Goal: Information Seeking & Learning: Check status

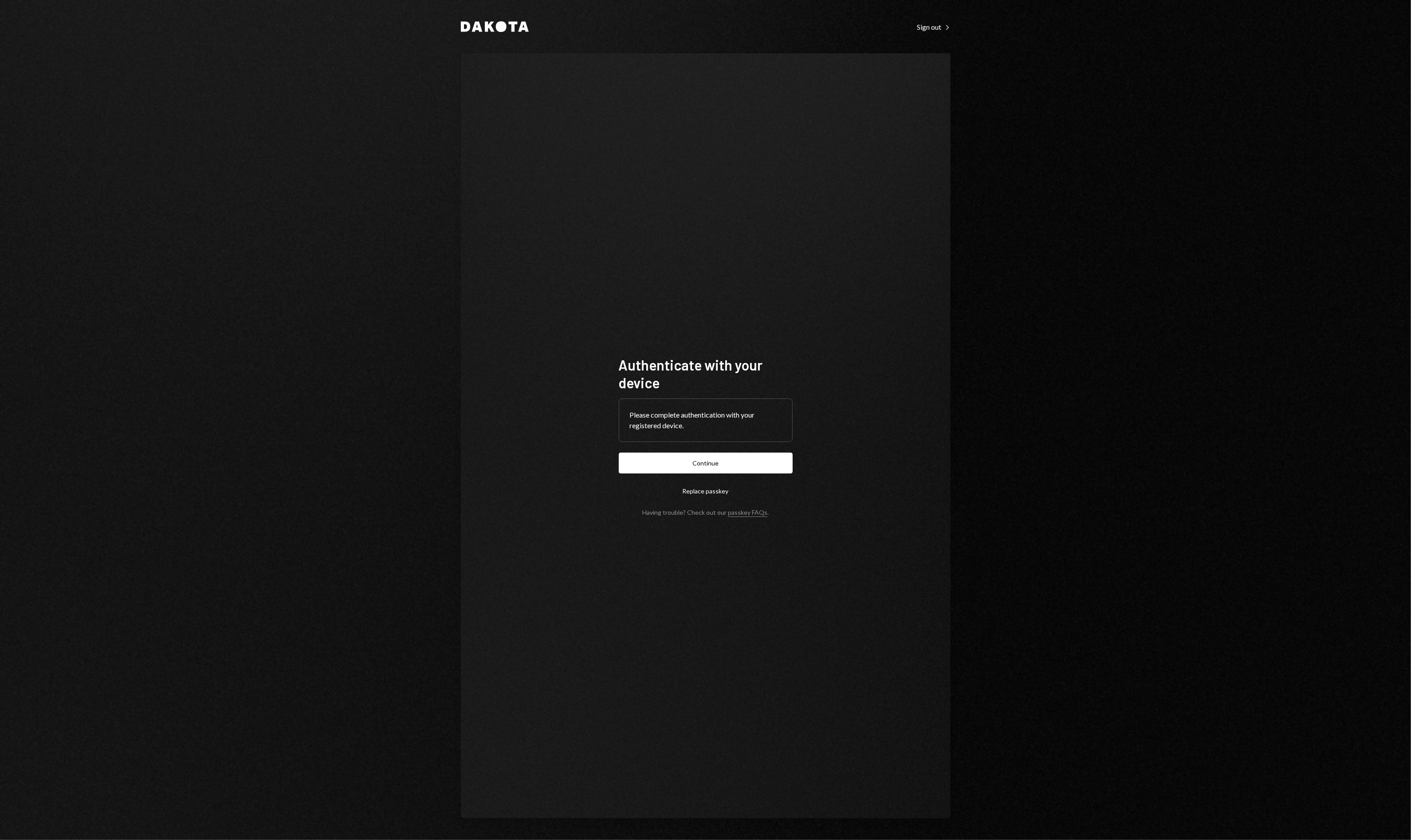
click at [679, 469] on button "Continue" at bounding box center [706, 463] width 174 height 21
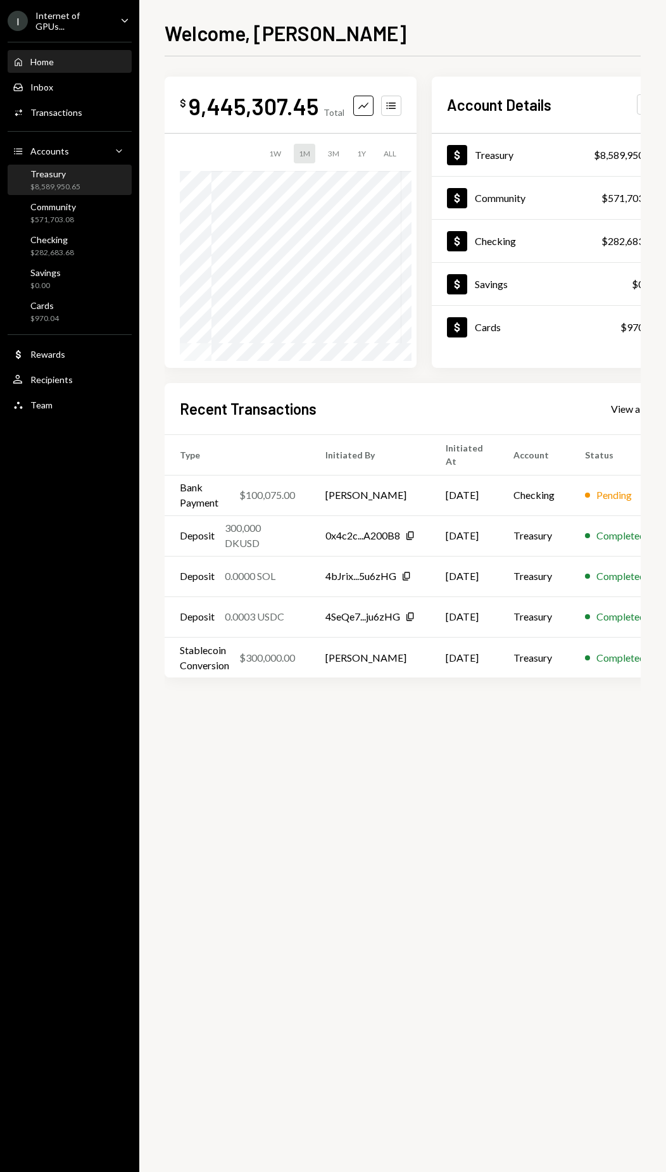
click at [57, 174] on div "Treasury" at bounding box center [55, 173] width 50 height 11
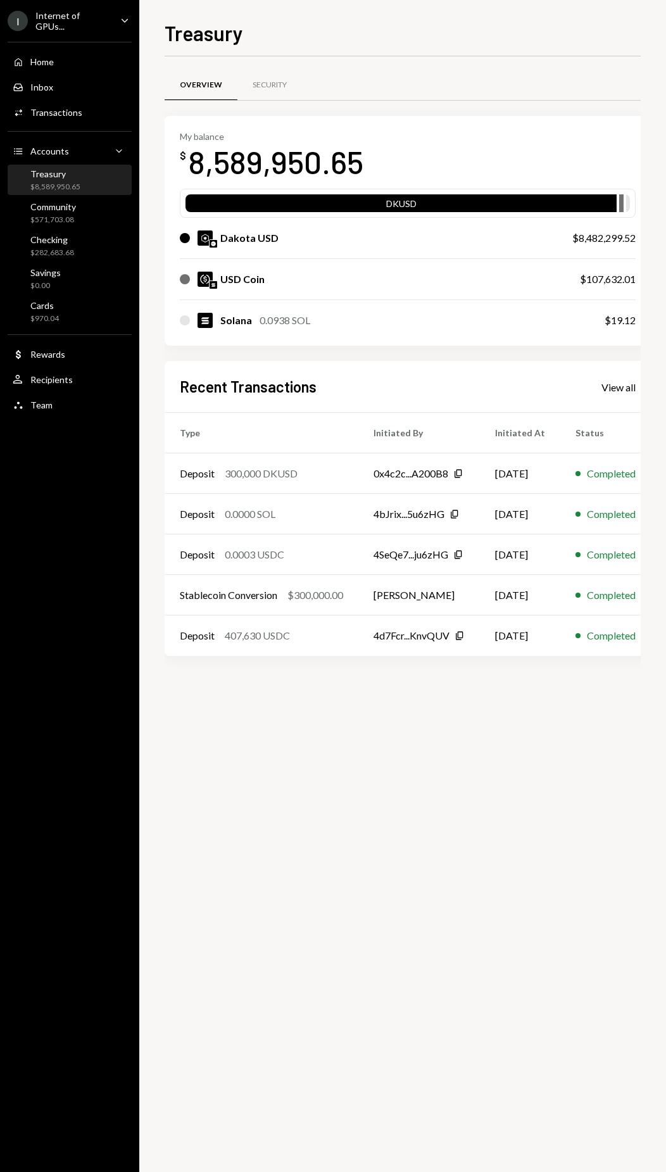
scroll to position [0, 4]
click at [614, 388] on div "View all" at bounding box center [615, 387] width 34 height 13
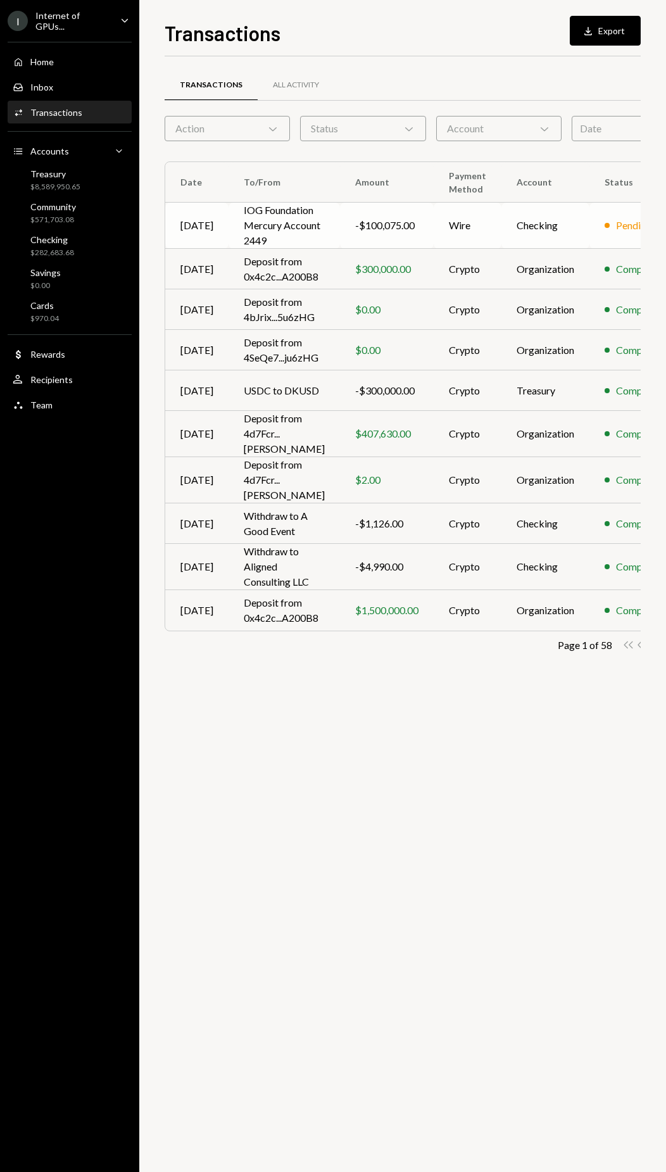
click at [568, 213] on td "Checking" at bounding box center [546, 226] width 88 height 46
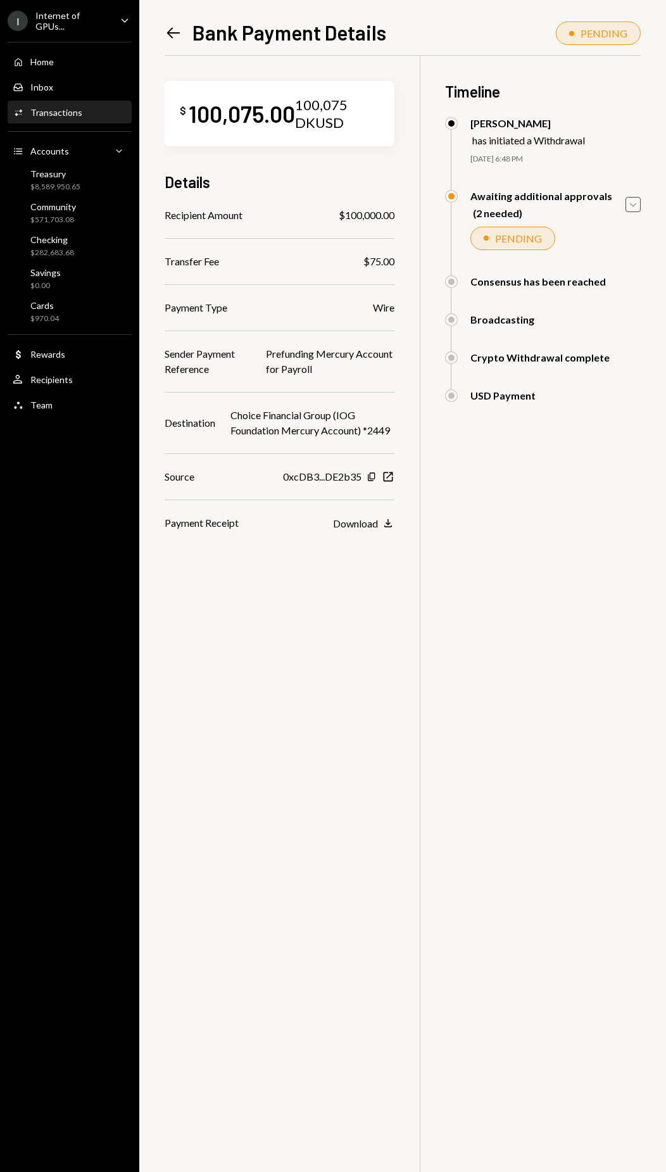
click at [638, 211] on div "Caret Down" at bounding box center [633, 204] width 15 height 15
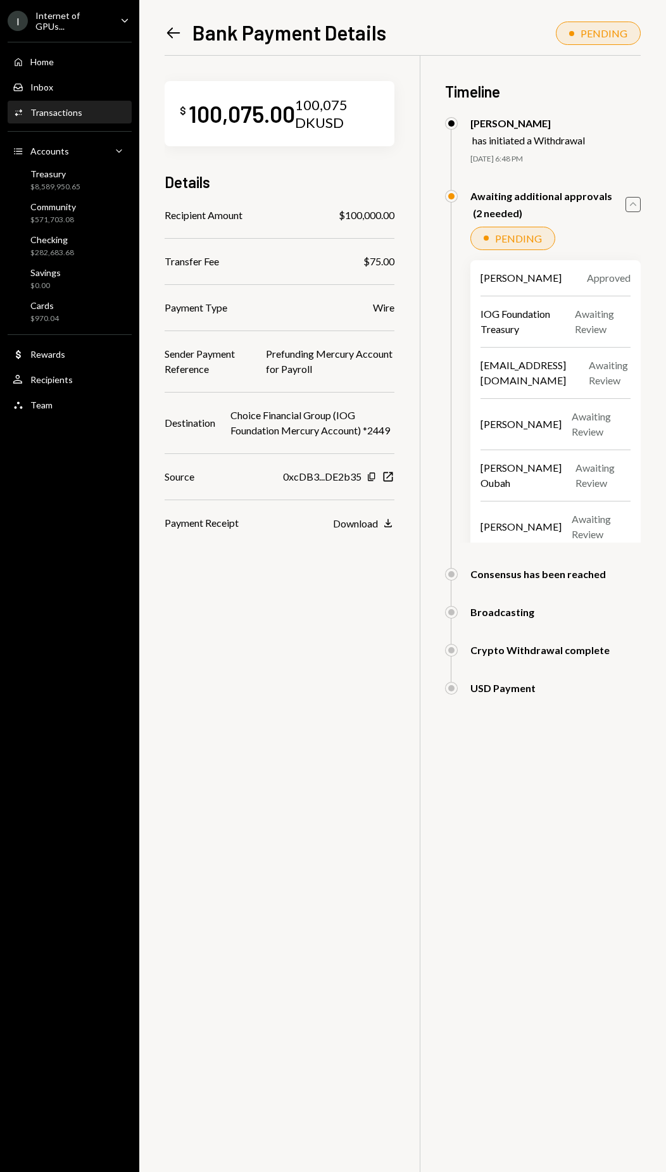
click at [636, 205] on icon "button" at bounding box center [633, 204] width 6 height 4
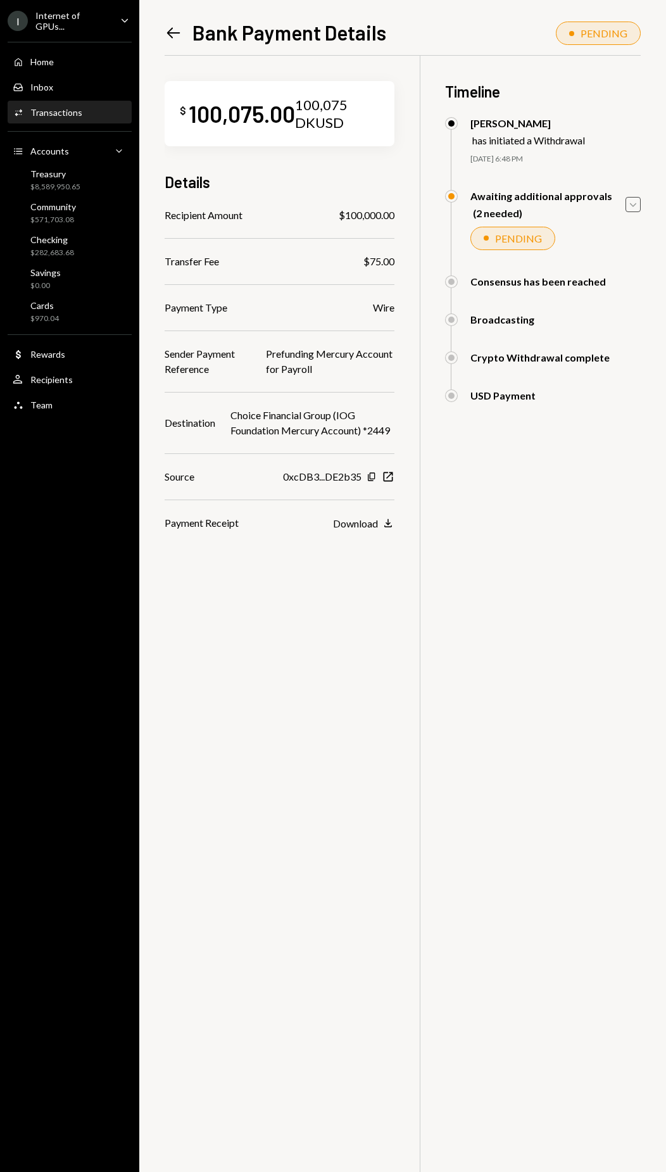
click at [165, 25] on icon "Left Arrow" at bounding box center [174, 33] width 18 height 18
click at [169, 32] on icon at bounding box center [173, 32] width 13 height 11
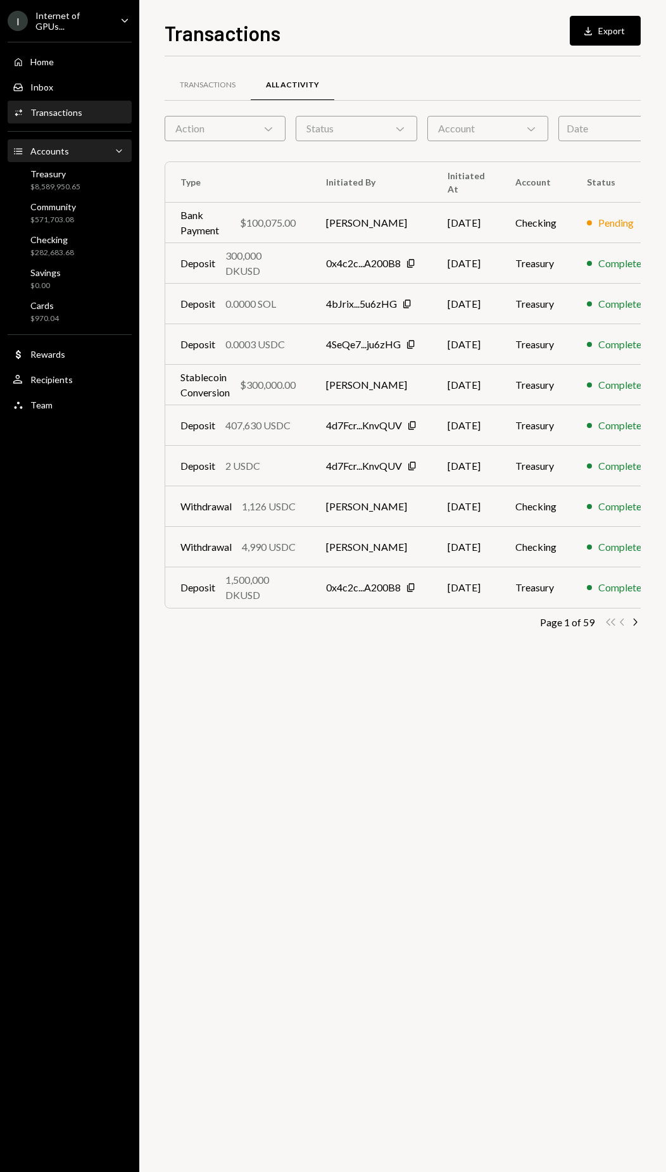
click at [70, 148] on div "Accounts Accounts Caret Down" at bounding box center [70, 151] width 114 height 14
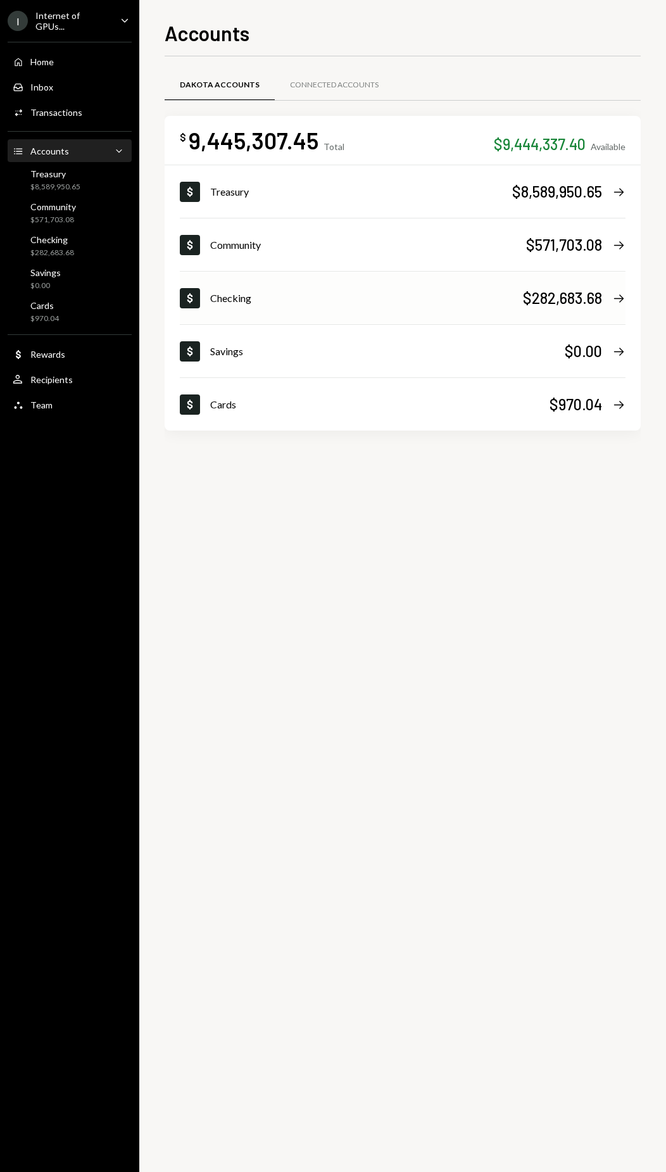
click at [616, 305] on div "$282,683.68 Right Arrow" at bounding box center [574, 297] width 103 height 21
click at [607, 247] on div "$571,703.08 Right Arrow" at bounding box center [575, 244] width 99 height 21
click at [601, 196] on div "$8,589,950.65" at bounding box center [557, 191] width 90 height 21
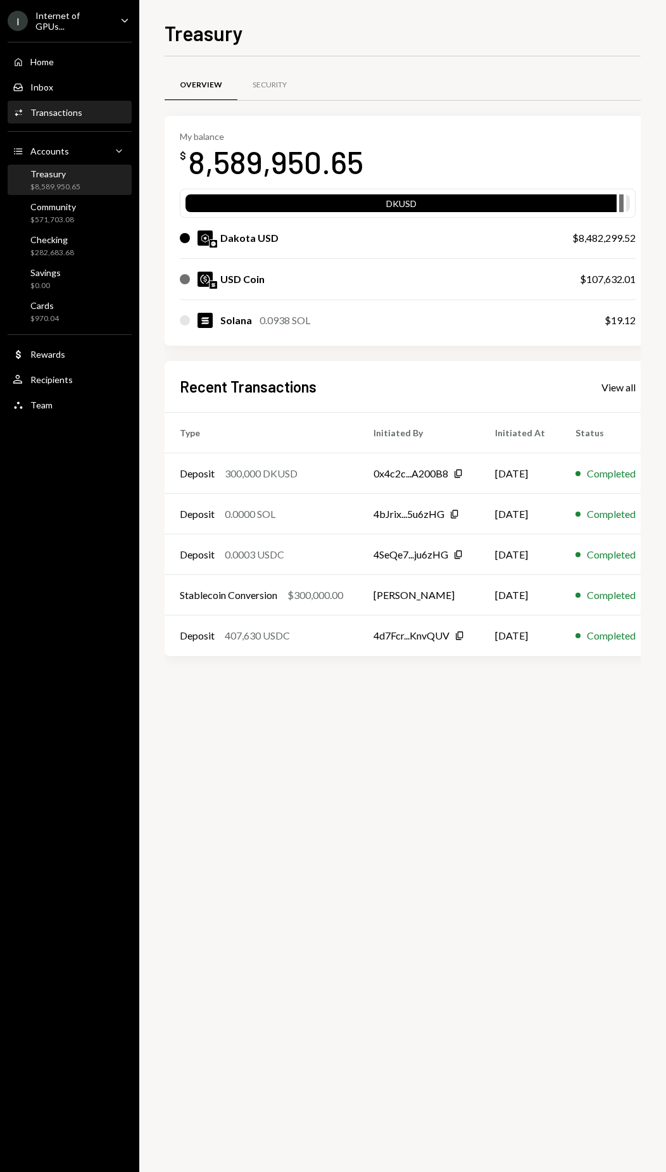
click at [73, 111] on div "Transactions" at bounding box center [56, 112] width 52 height 11
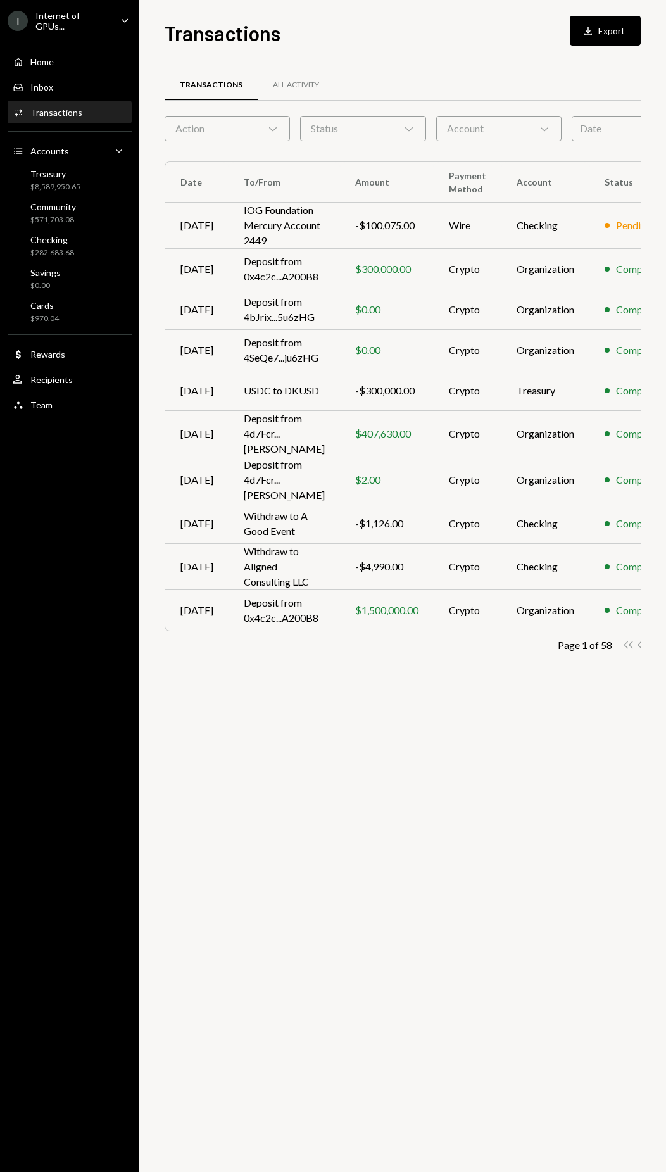
scroll to position [0, 33]
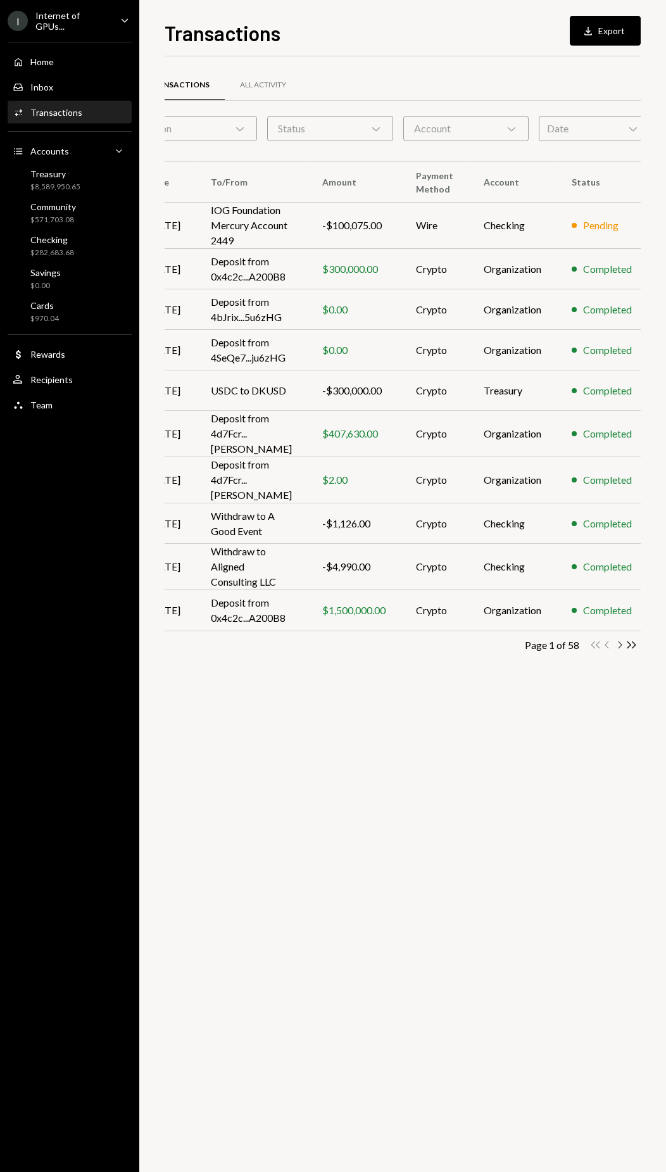
click at [615, 639] on icon "Chevron Right" at bounding box center [620, 645] width 12 height 12
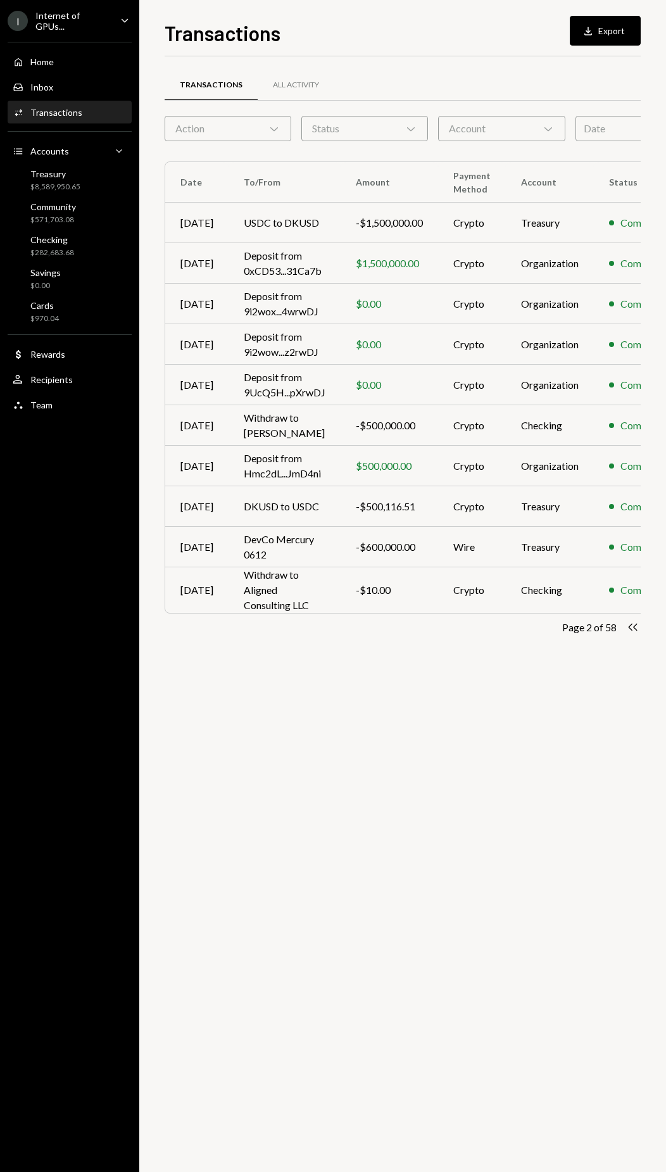
scroll to position [0, 42]
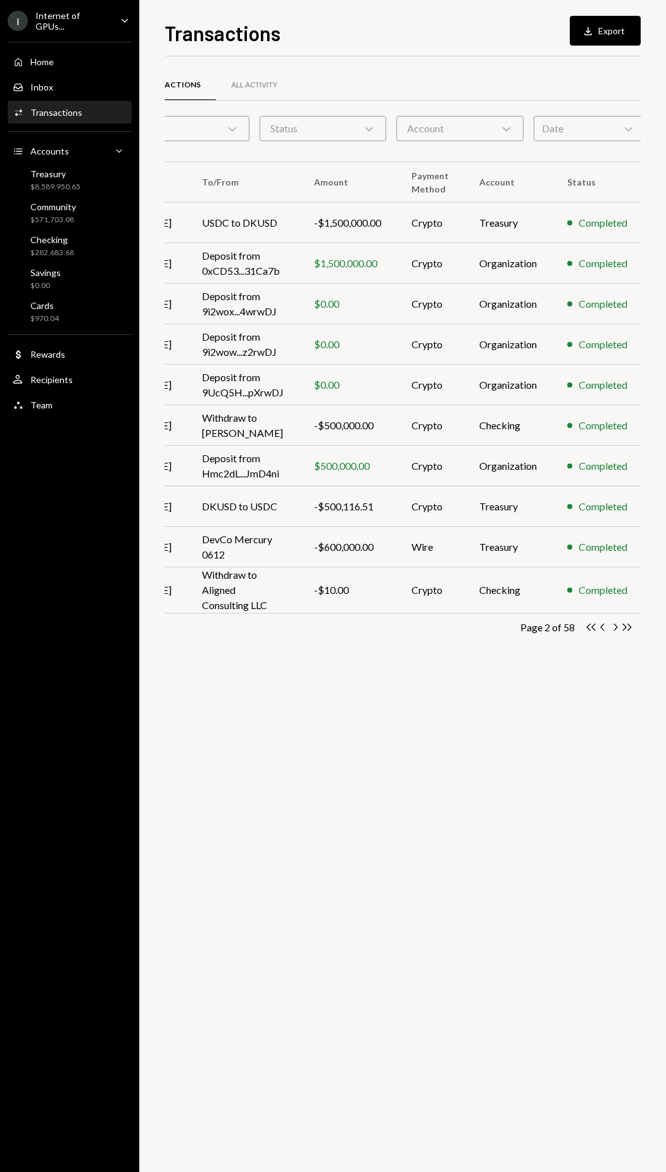
click at [602, 627] on icon "Chevron Left" at bounding box center [603, 627] width 12 height 12
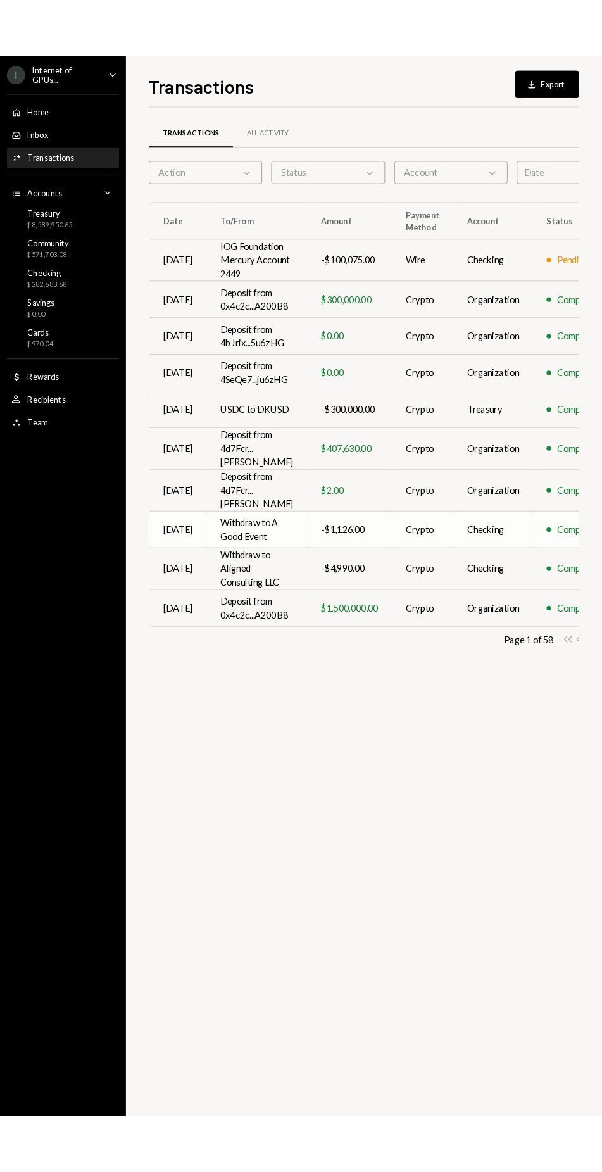
scroll to position [0, 33]
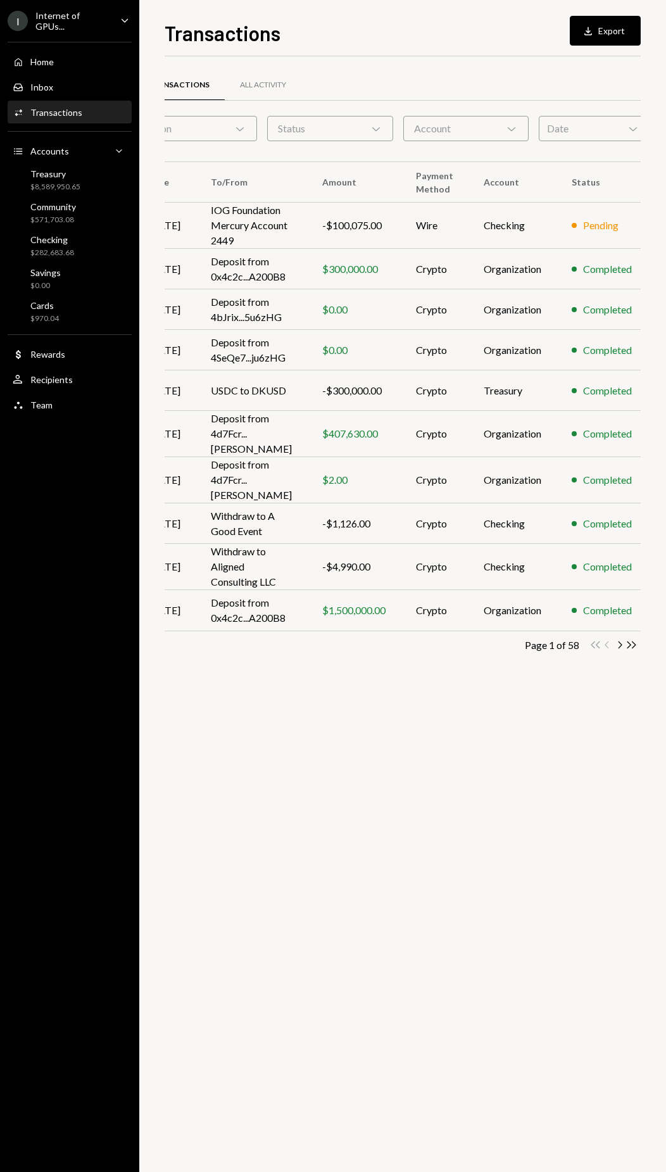
click at [614, 639] on icon "Chevron Right" at bounding box center [620, 645] width 12 height 12
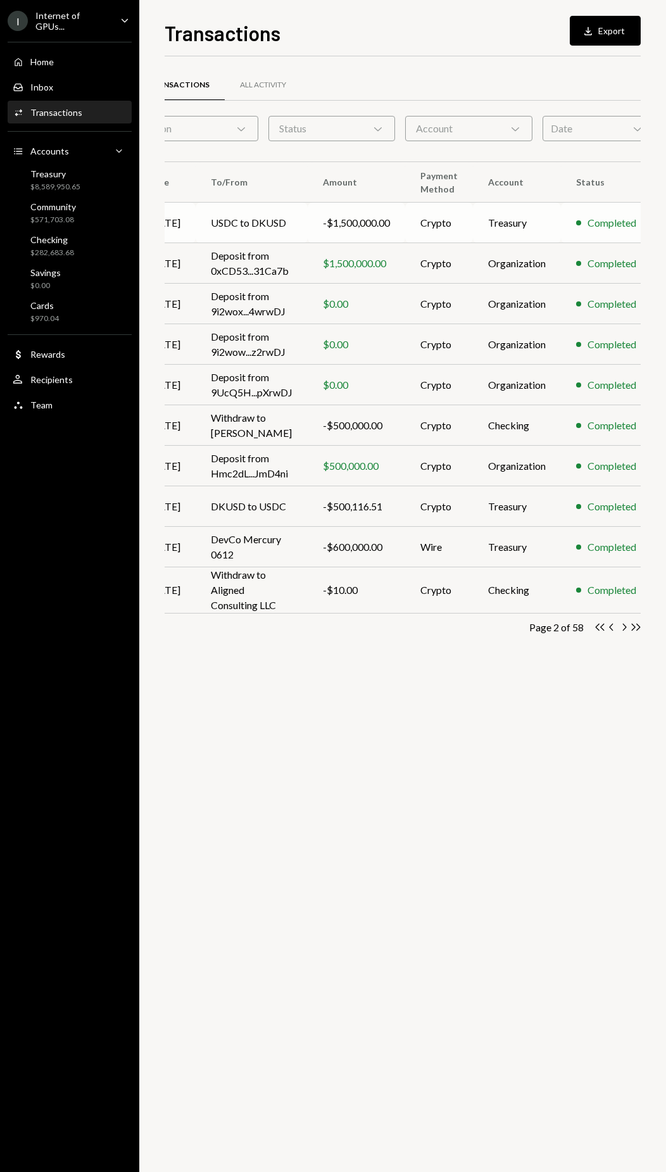
click at [274, 229] on td "USDC to DKUSD" at bounding box center [252, 223] width 112 height 41
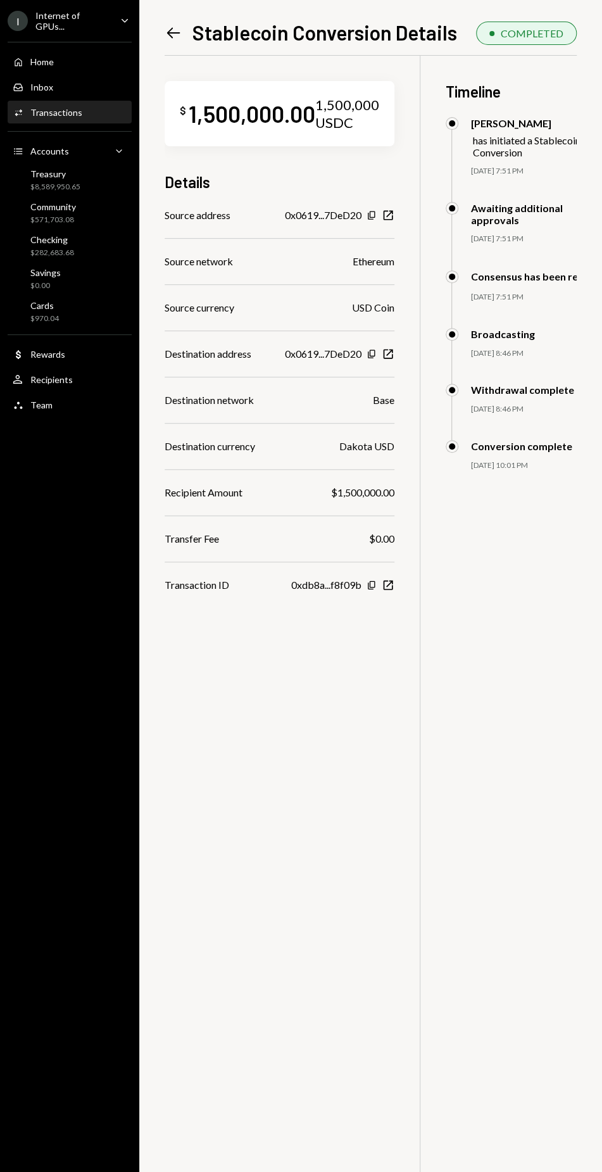
click at [62, 113] on div "Transactions" at bounding box center [56, 112] width 52 height 11
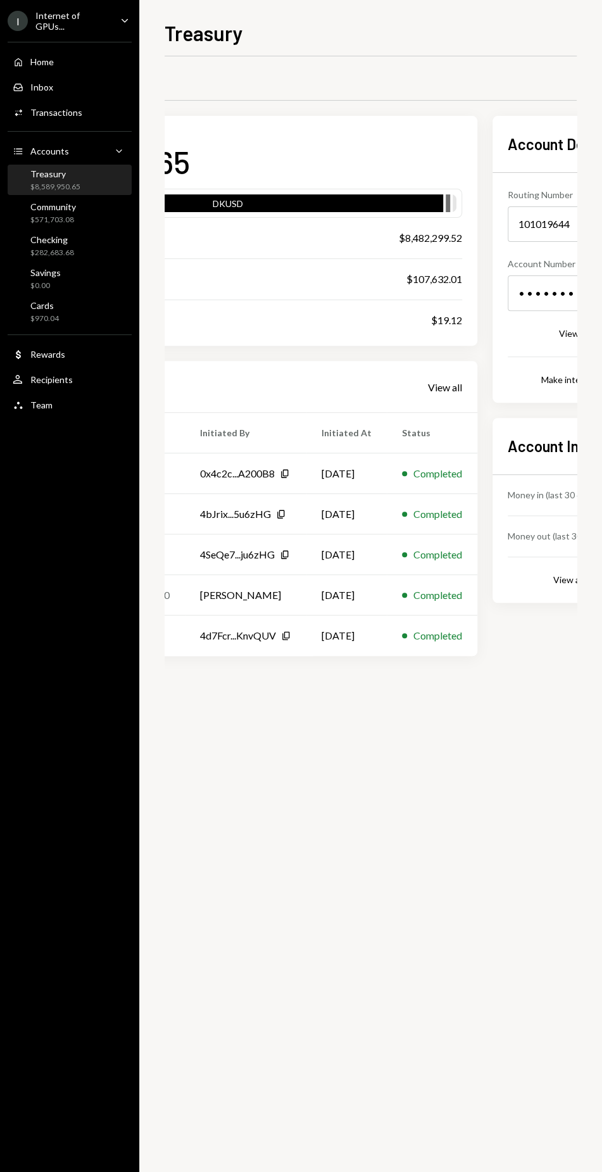
scroll to position [0, 209]
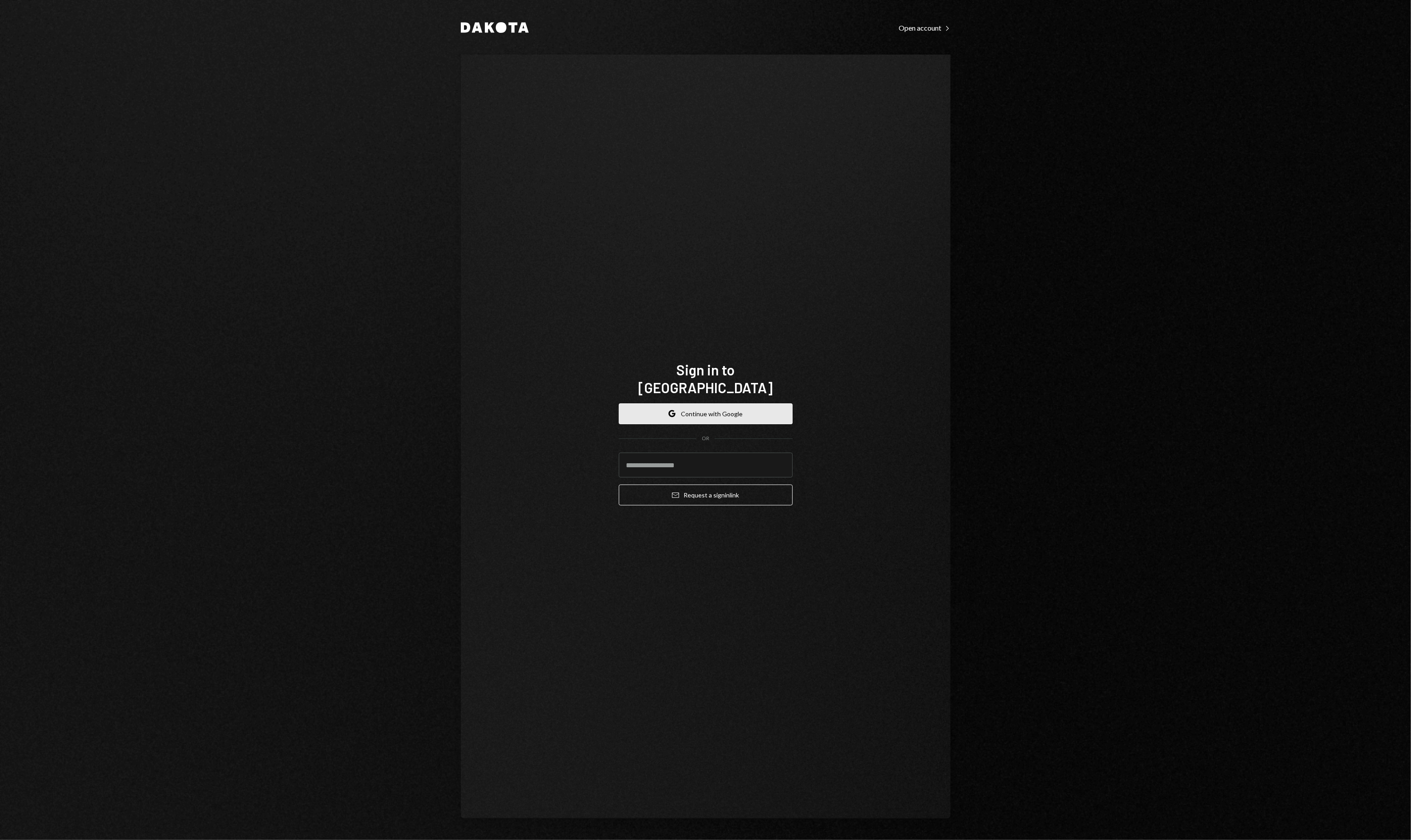
click at [715, 404] on button "Google Continue with Google" at bounding box center [706, 414] width 174 height 21
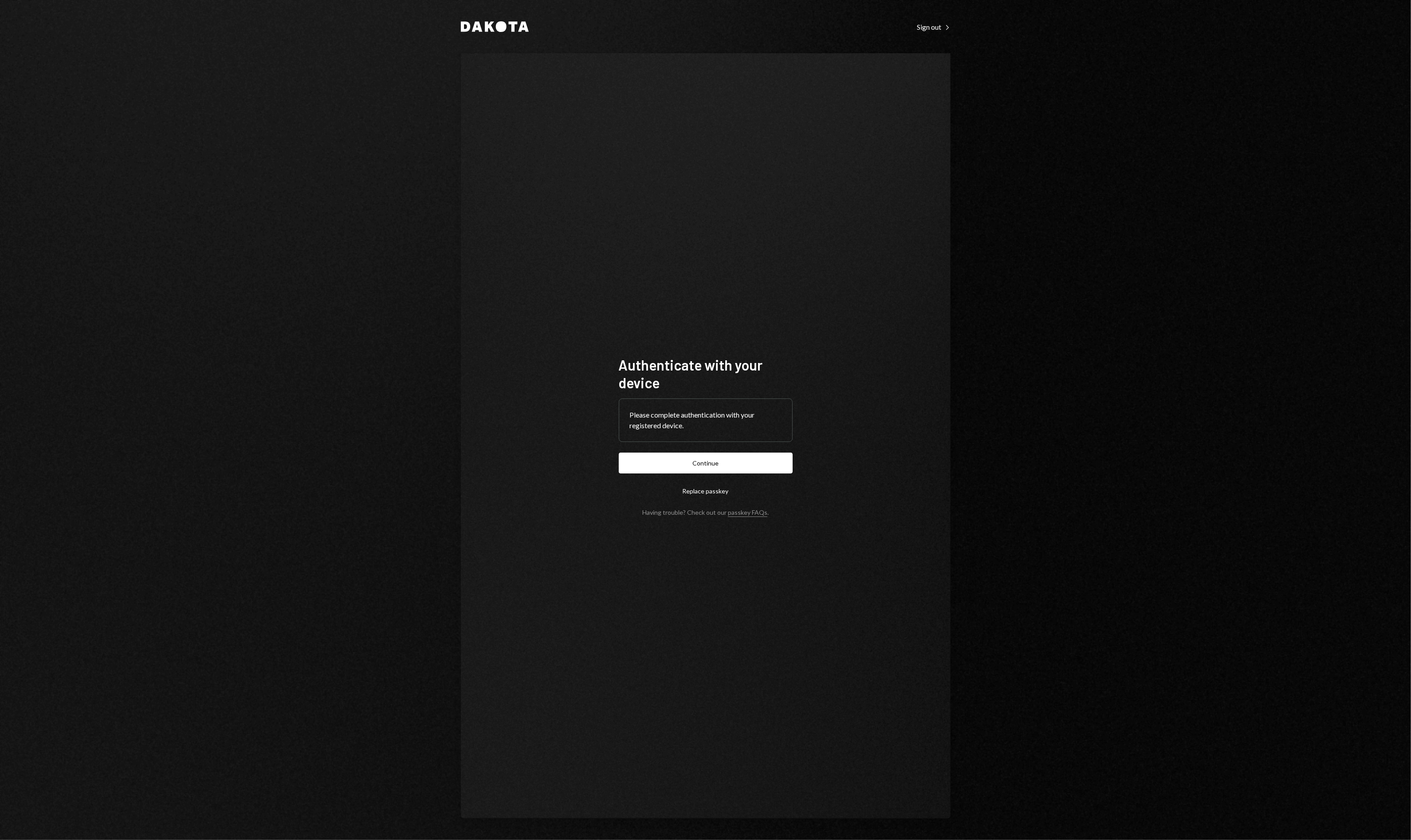
click at [677, 461] on button "Continue" at bounding box center [706, 463] width 174 height 21
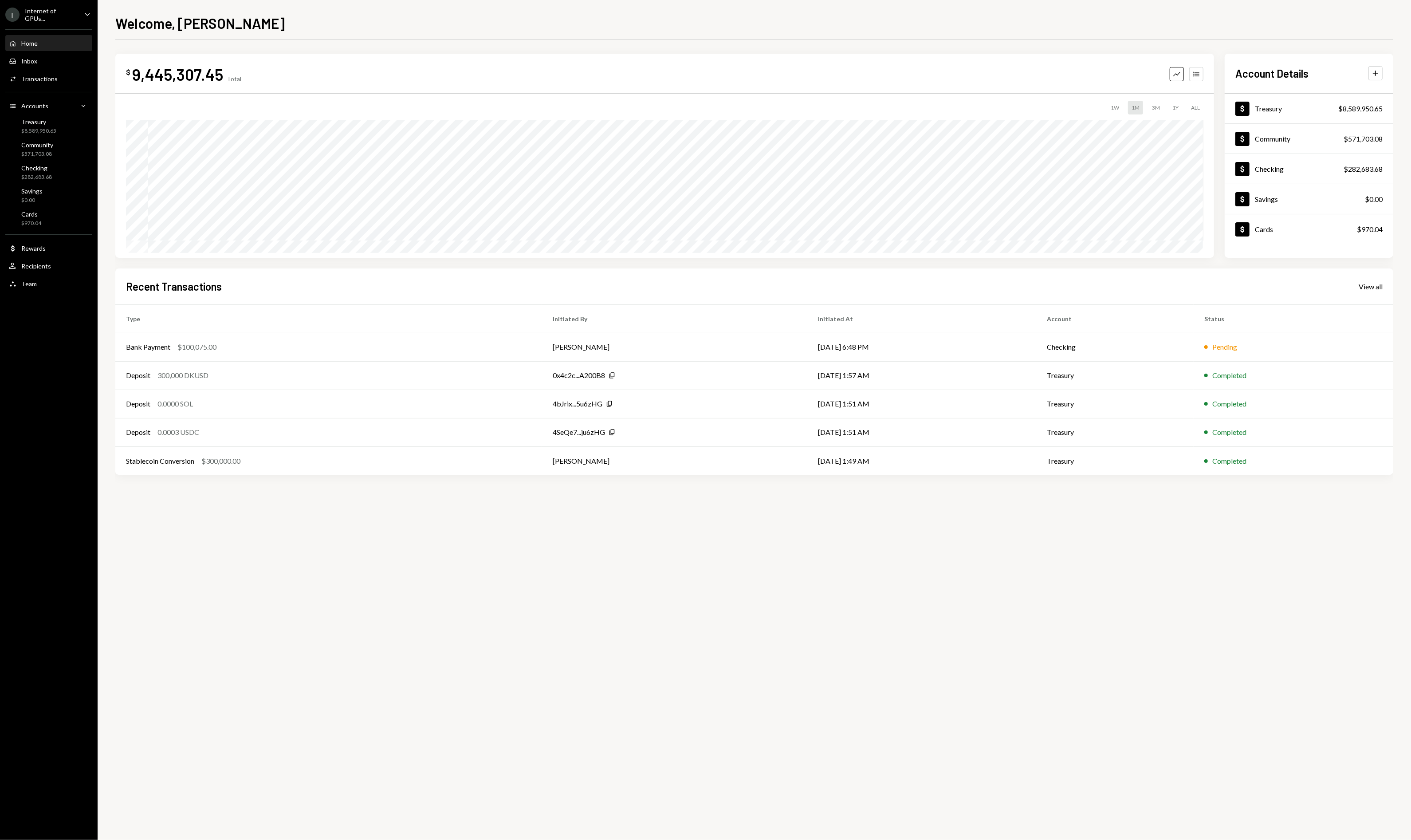
click at [81, 136] on div "Home Home Inbox Inbox Activities Transactions Accounts Accounts Caret Down Trea…" at bounding box center [48, 158] width 97 height 269
click at [62, 128] on div "Treasury $8,589,950.65" at bounding box center [49, 126] width 80 height 17
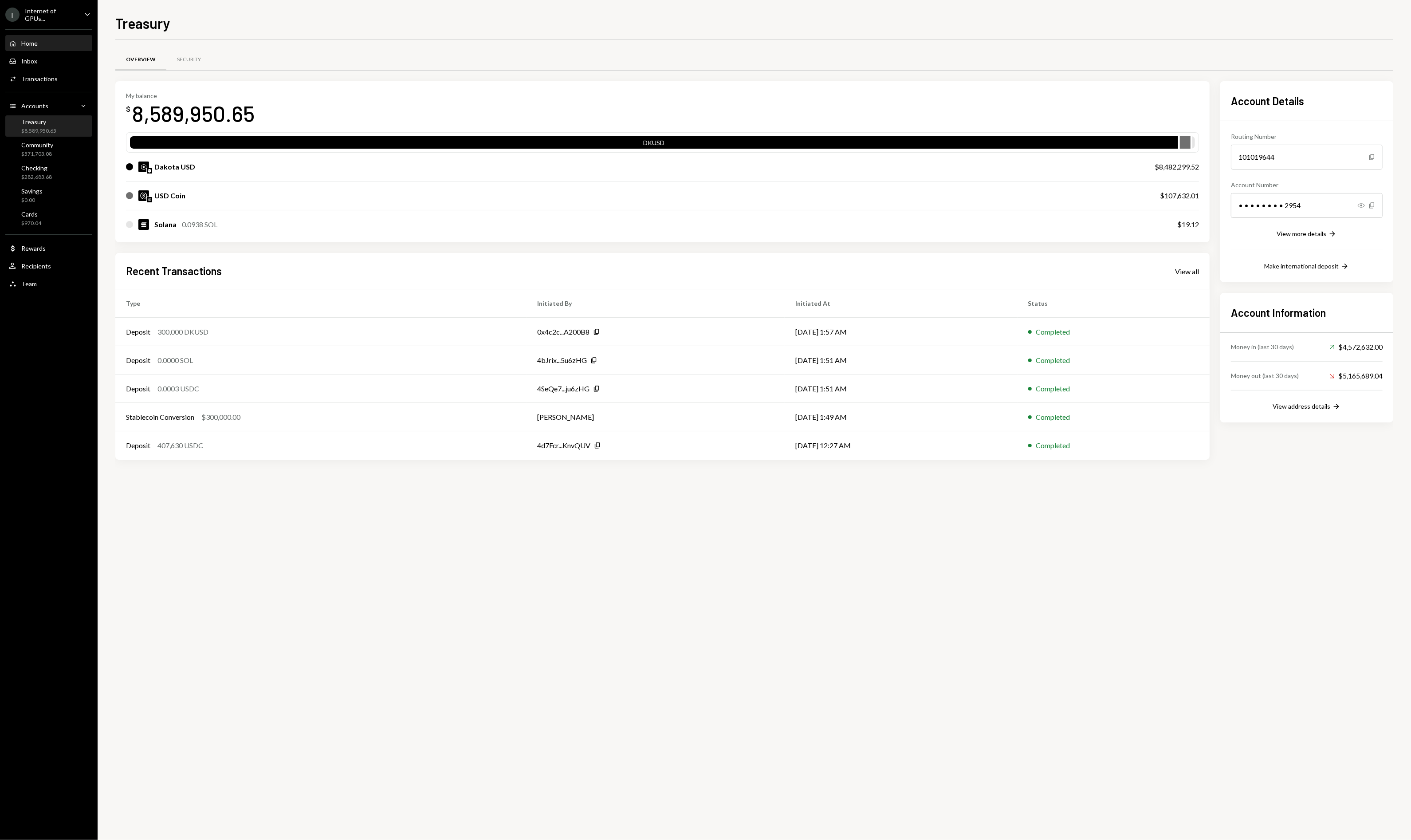
click at [57, 44] on div "Home Home" at bounding box center [49, 43] width 80 height 8
